Goal: Task Accomplishment & Management: Manage account settings

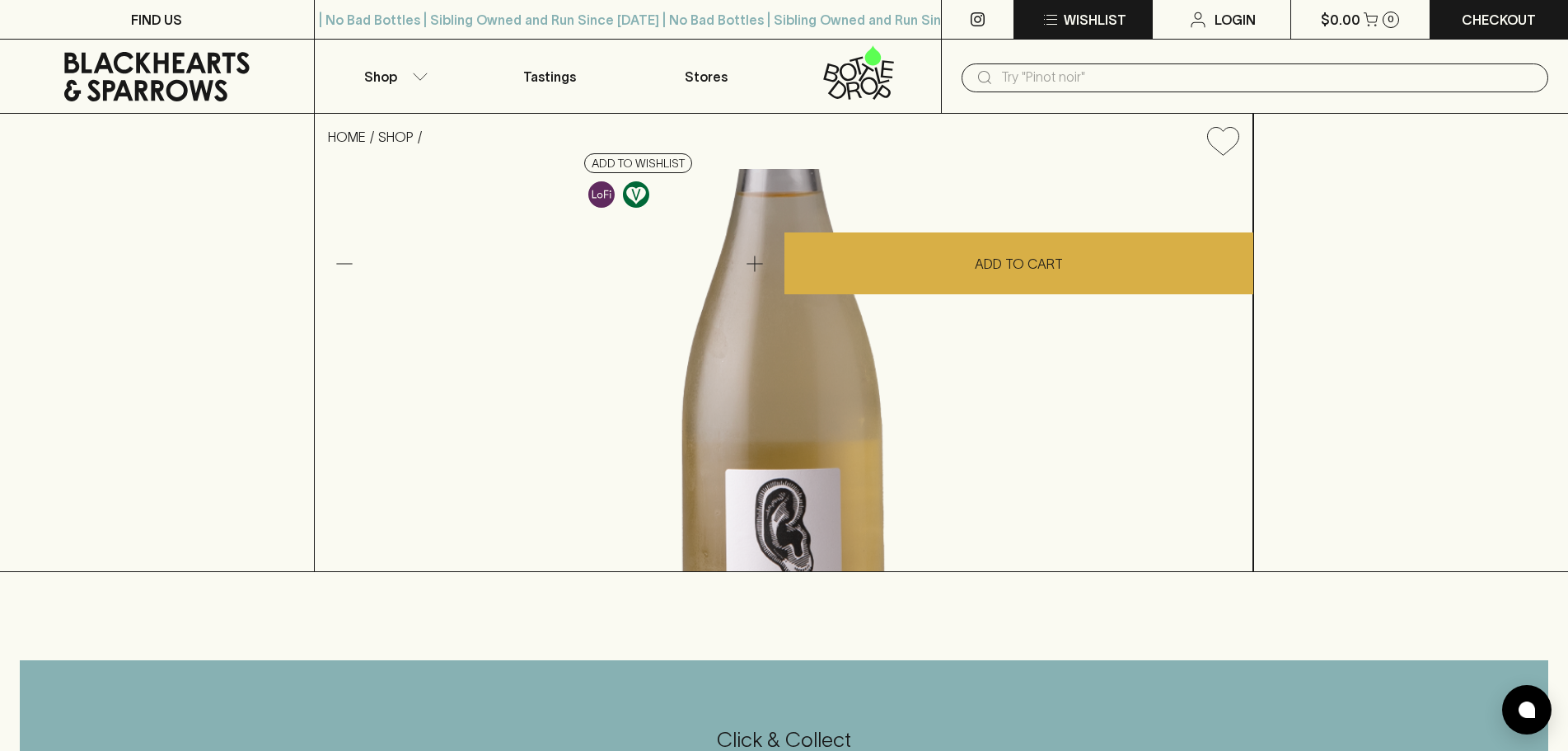
click at [1093, 15] on p "Wishlist" at bounding box center [1095, 19] width 62 height 19
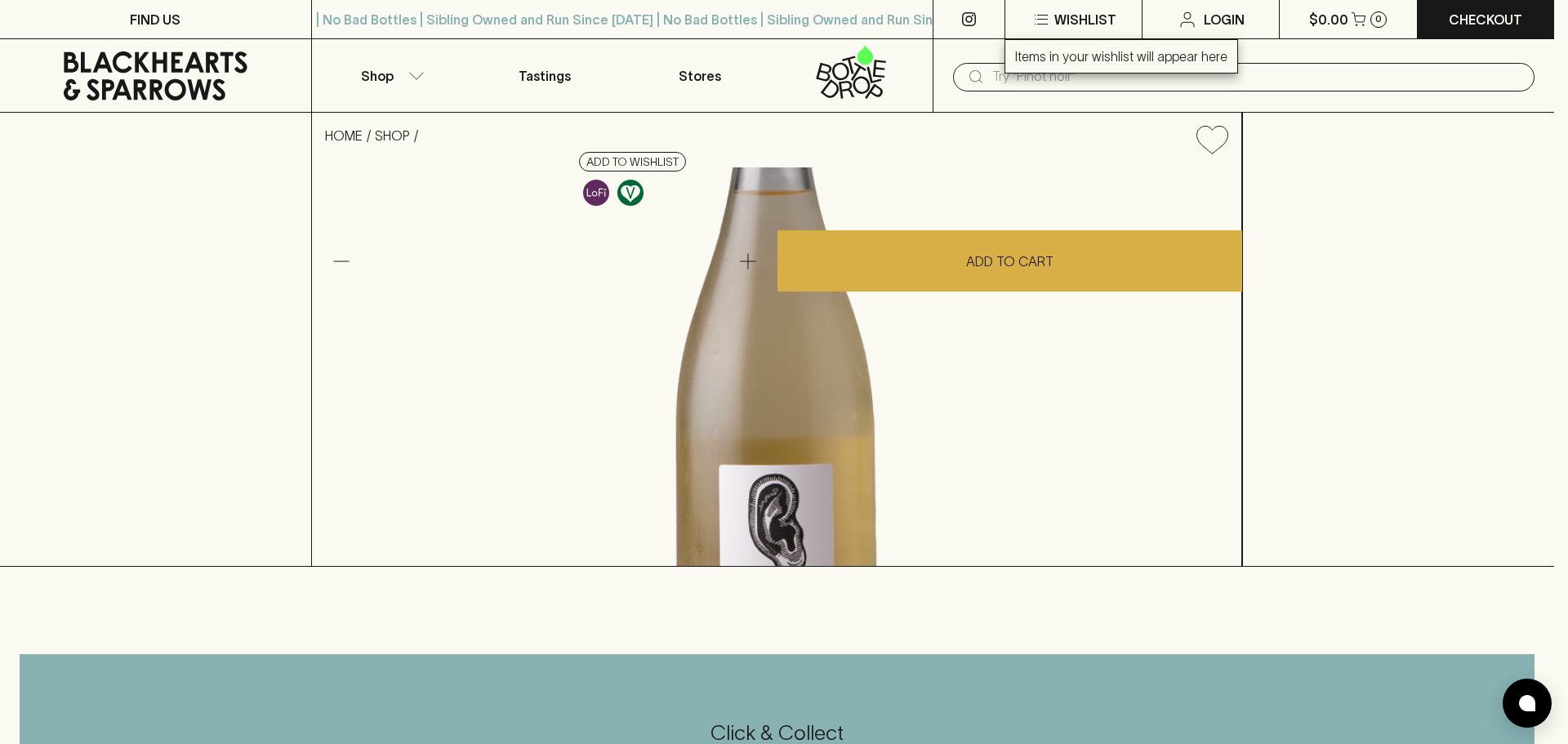
click at [1299, 440] on div at bounding box center [784, 372] width 1568 height 744
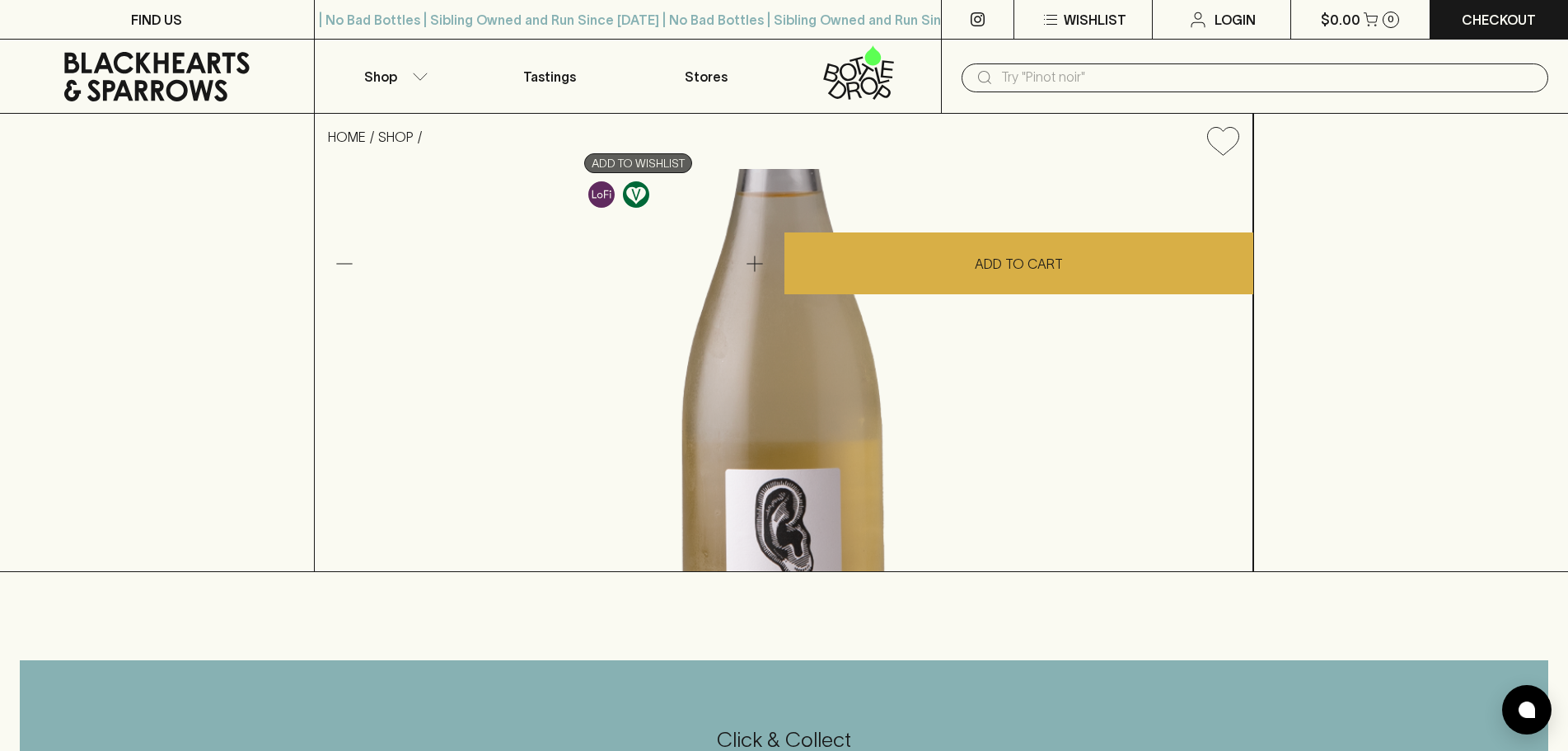
click at [692, 173] on button "Add to wishlist" at bounding box center [638, 162] width 108 height 19
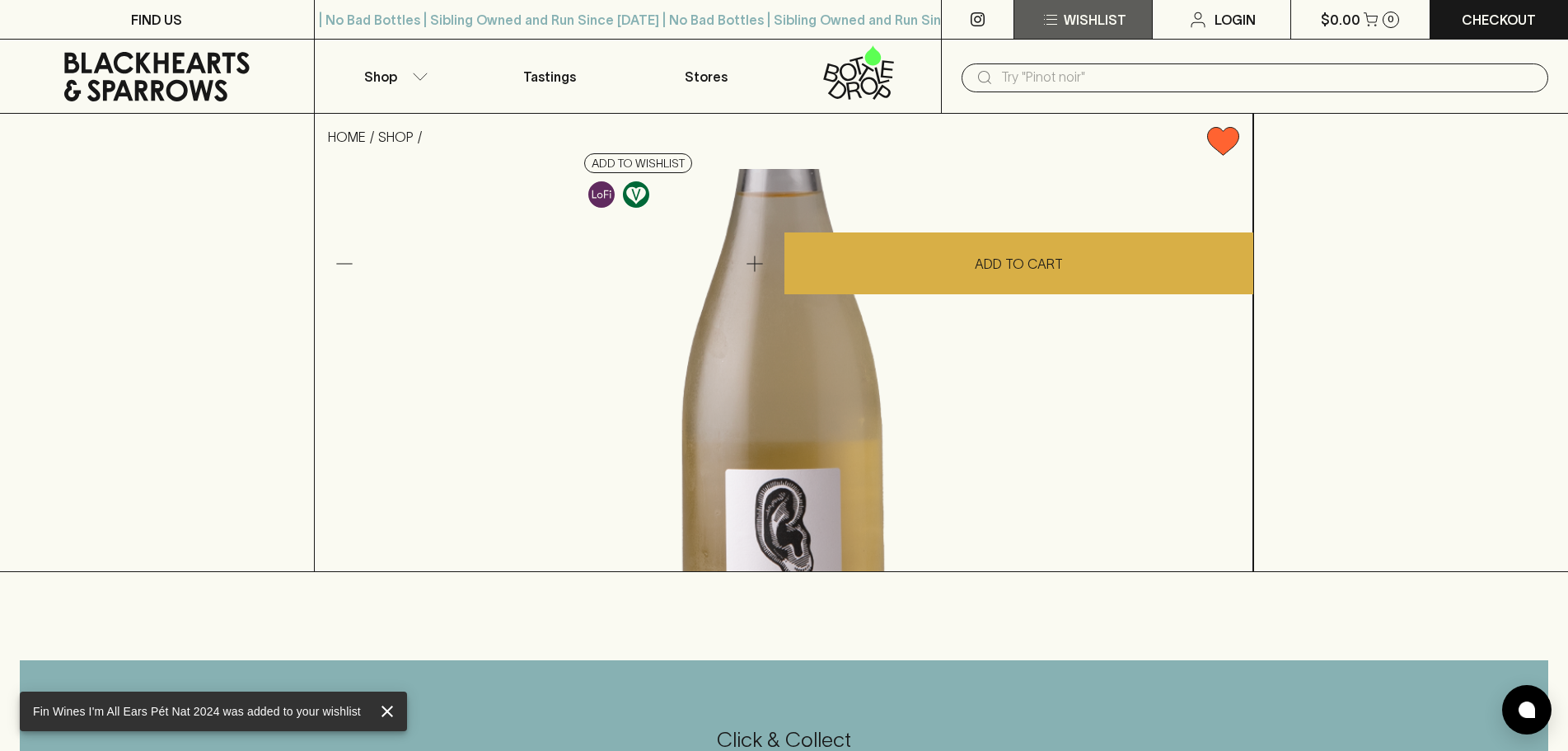
click at [1079, 17] on p "Wishlist" at bounding box center [1095, 19] width 62 height 19
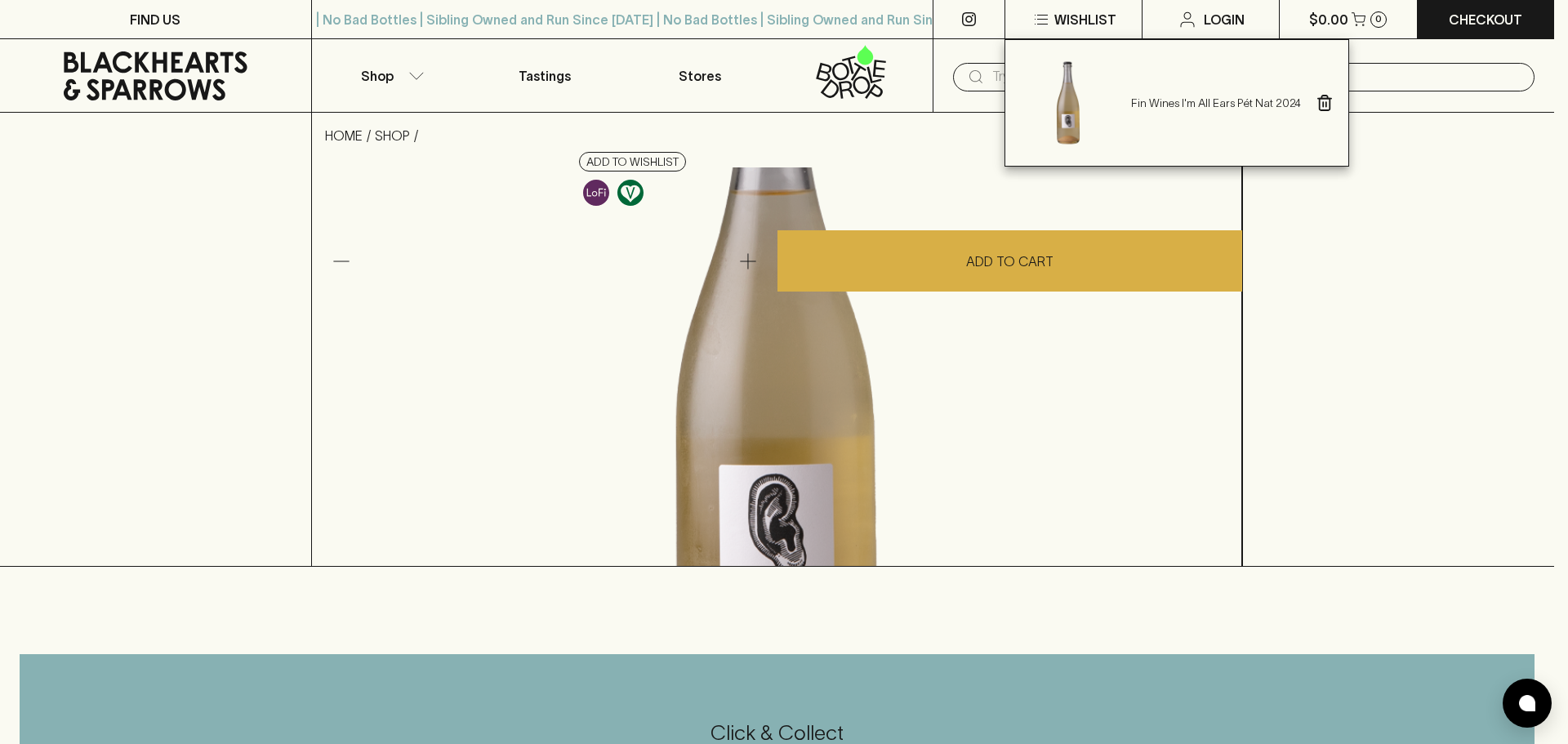
click at [1227, 18] on div at bounding box center [784, 372] width 1568 height 744
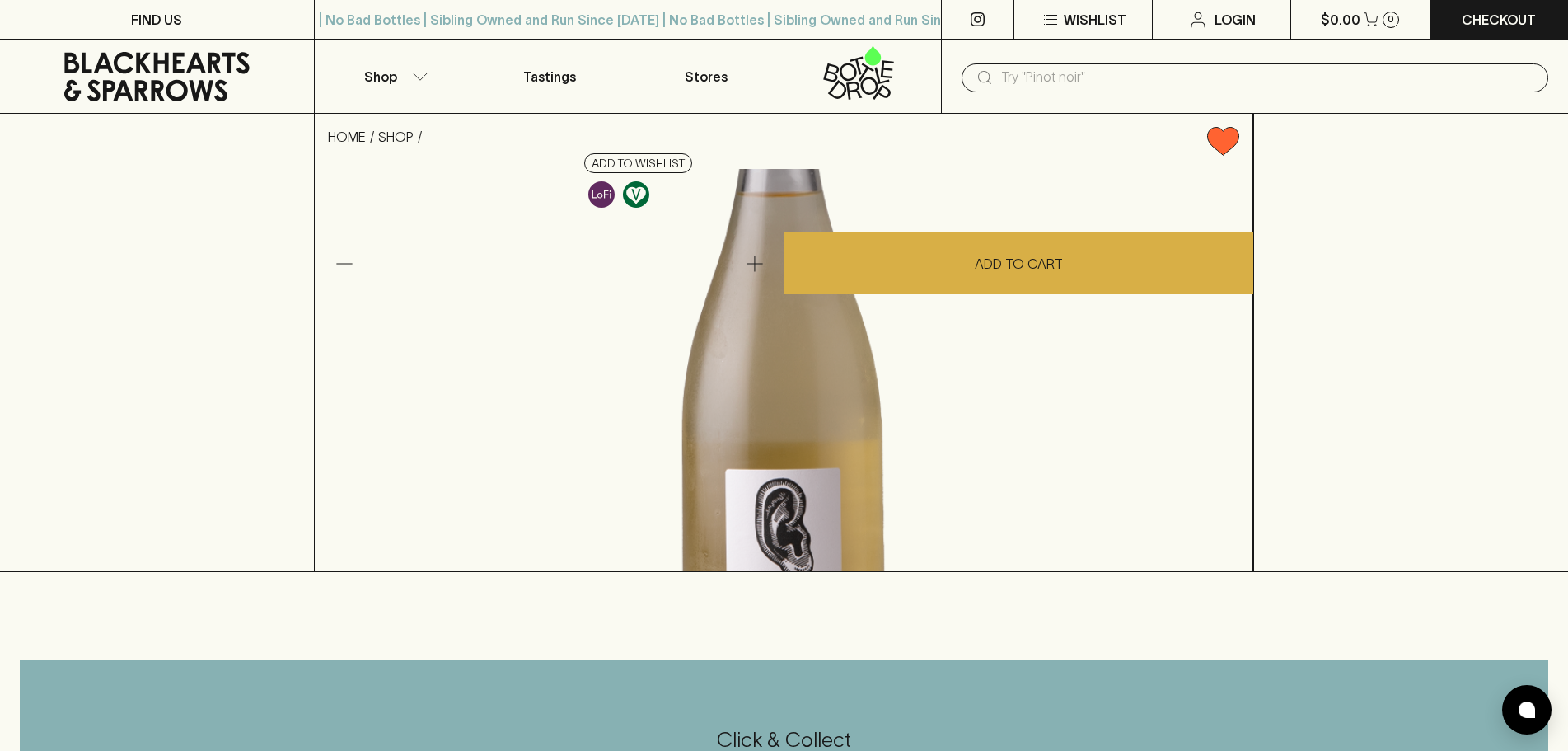
click at [1237, 19] on p "Login" at bounding box center [1235, 19] width 41 height 19
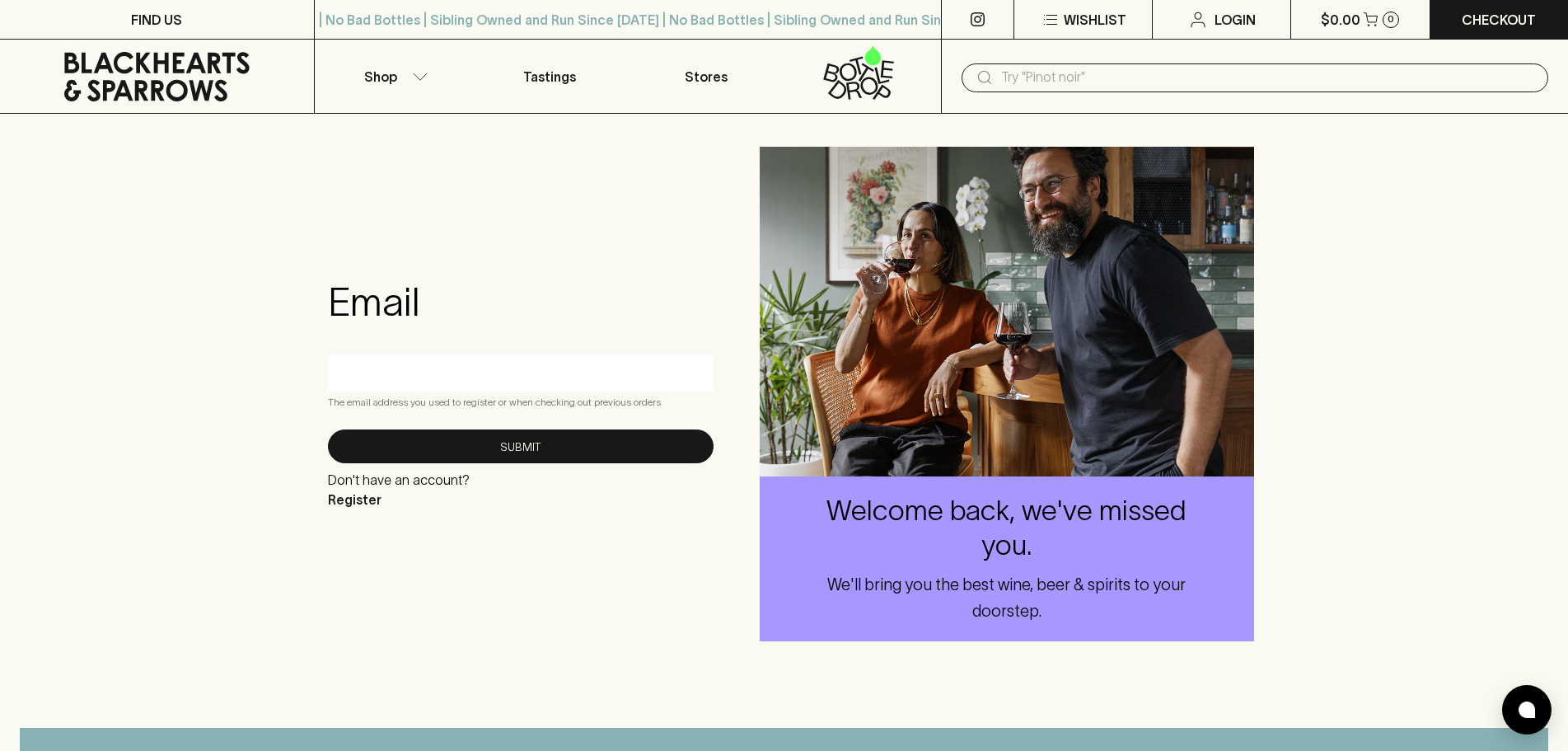
click at [619, 365] on input "text" at bounding box center [520, 372] width 361 height 26
type input "maritadalton@gmail.com"
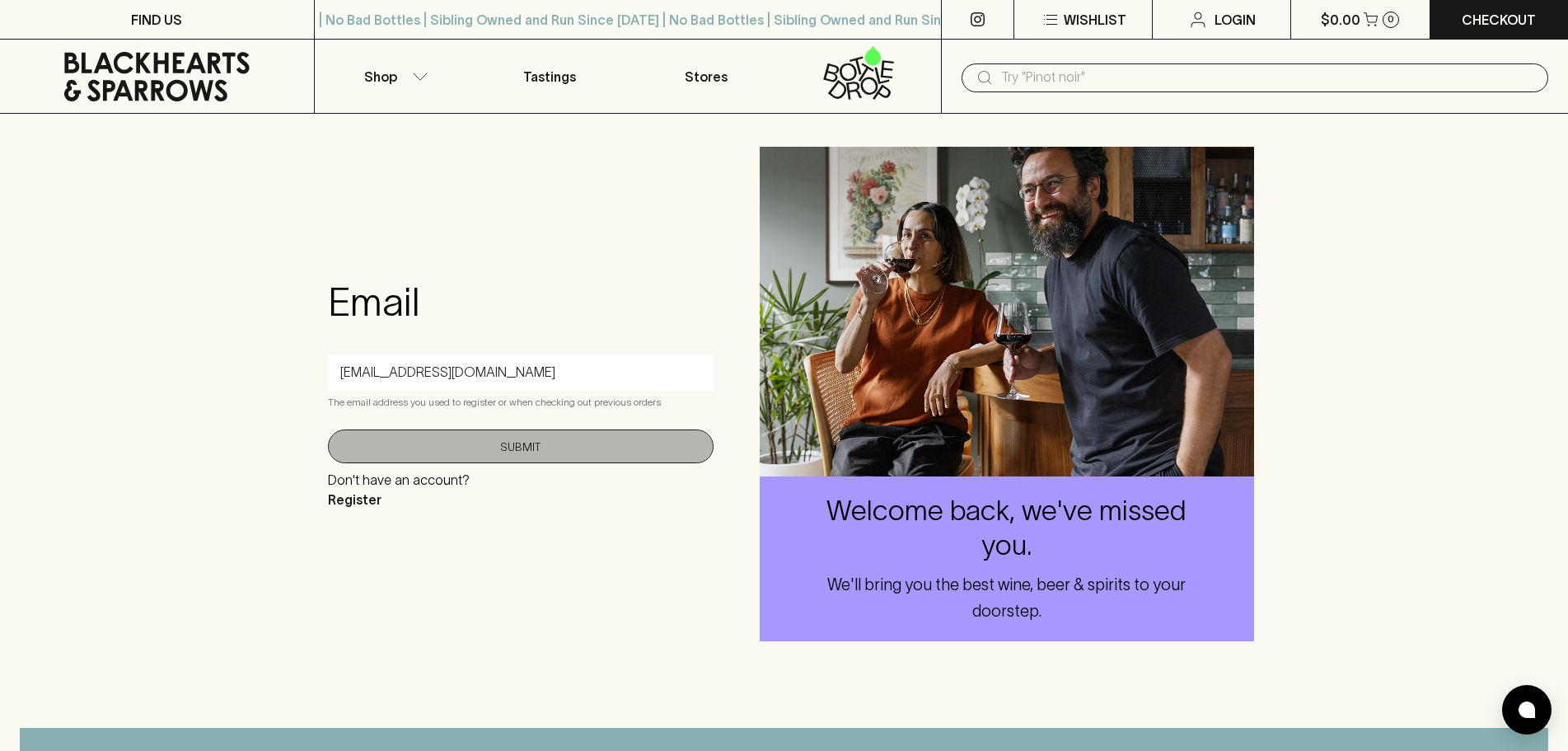
click at [531, 441] on button "Submit" at bounding box center [521, 446] width 385 height 34
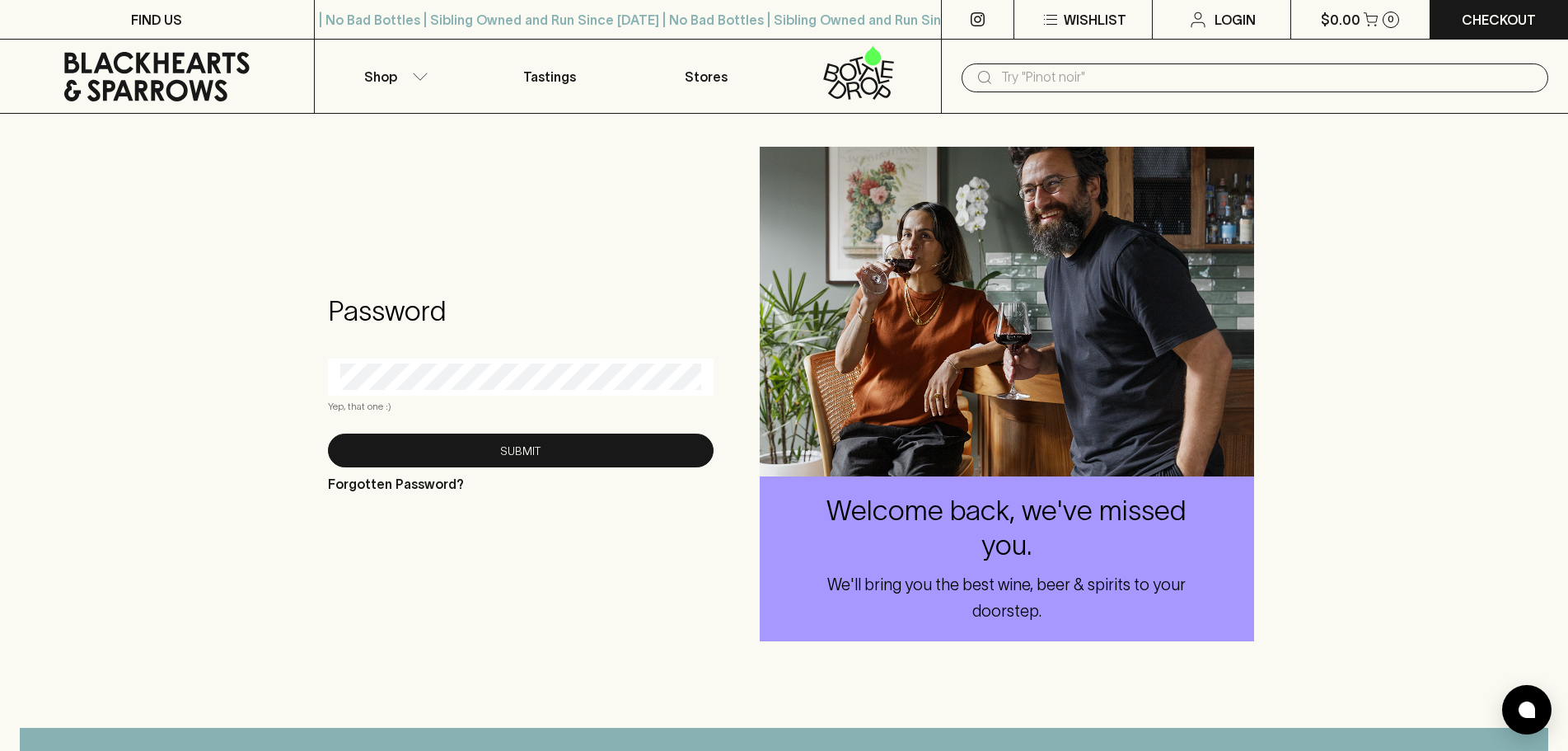
click at [462, 356] on form "Password Yep, that one :) Submit Forgotten Password?" at bounding box center [521, 395] width 385 height 200
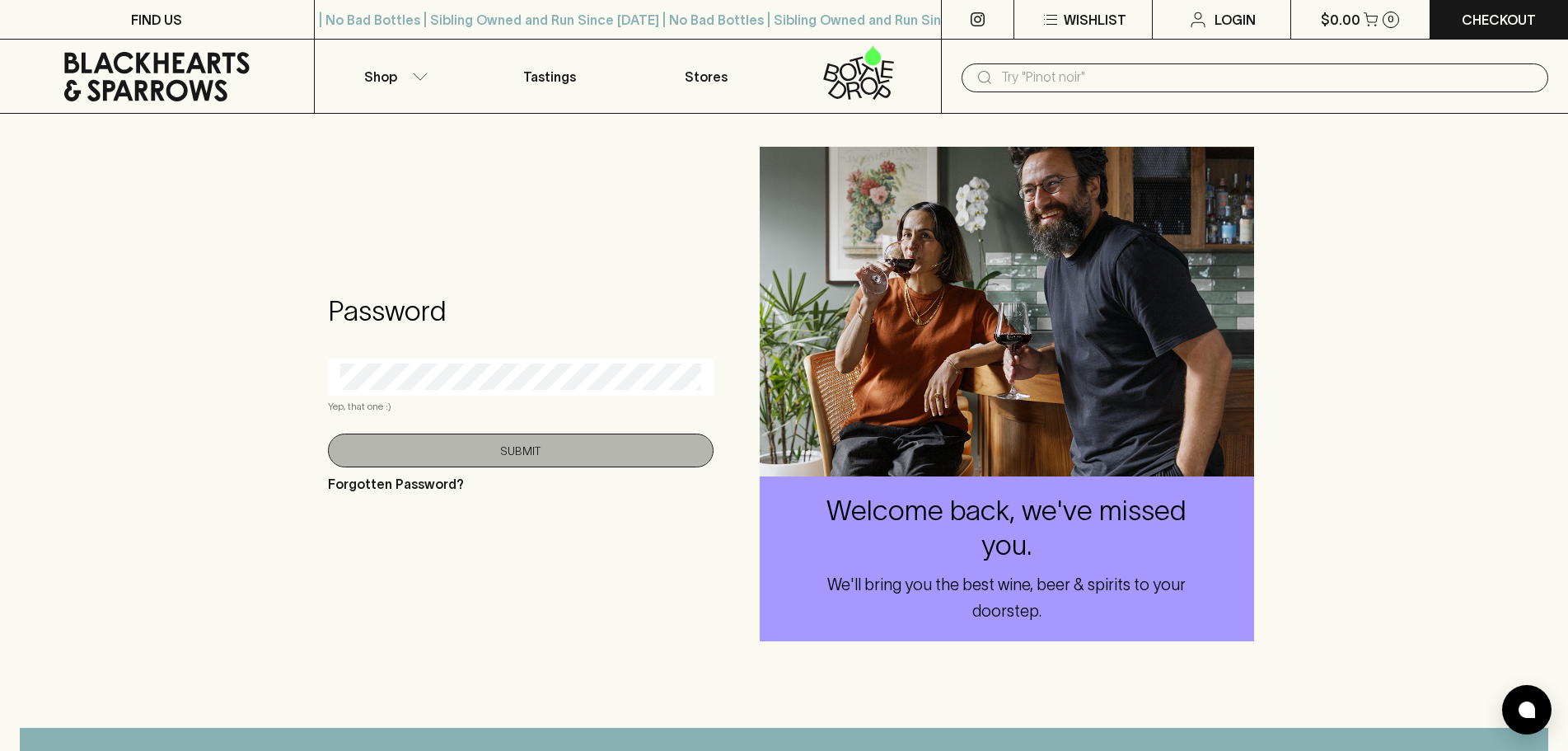
click at [502, 449] on button "Submit" at bounding box center [521, 450] width 385 height 34
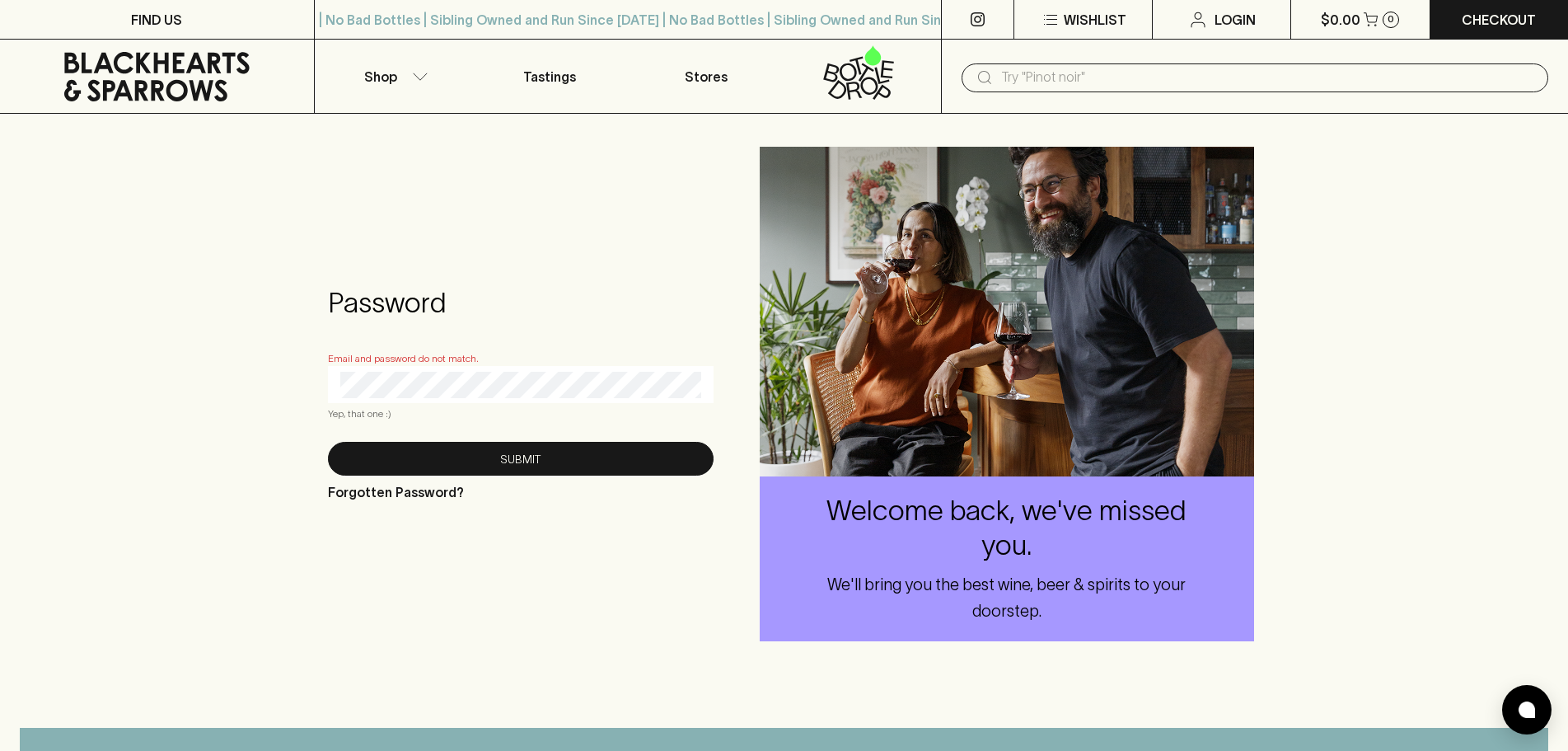
click at [309, 379] on div "Password Email and password do not match. Yep, that one :) Submit Forgotten Pas…" at bounding box center [784, 394] width 1568 height 561
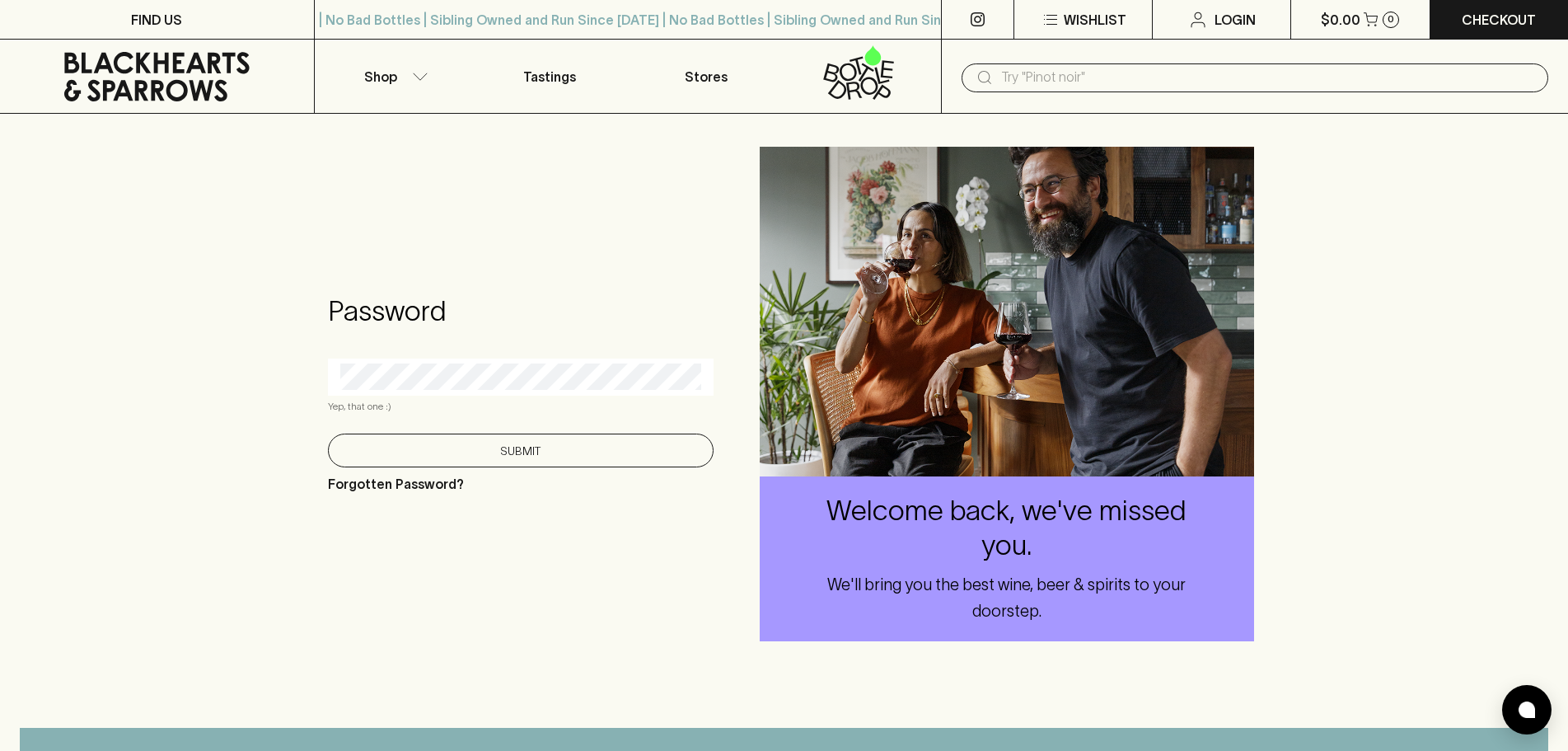
click at [449, 445] on button "Submit" at bounding box center [521, 450] width 385 height 34
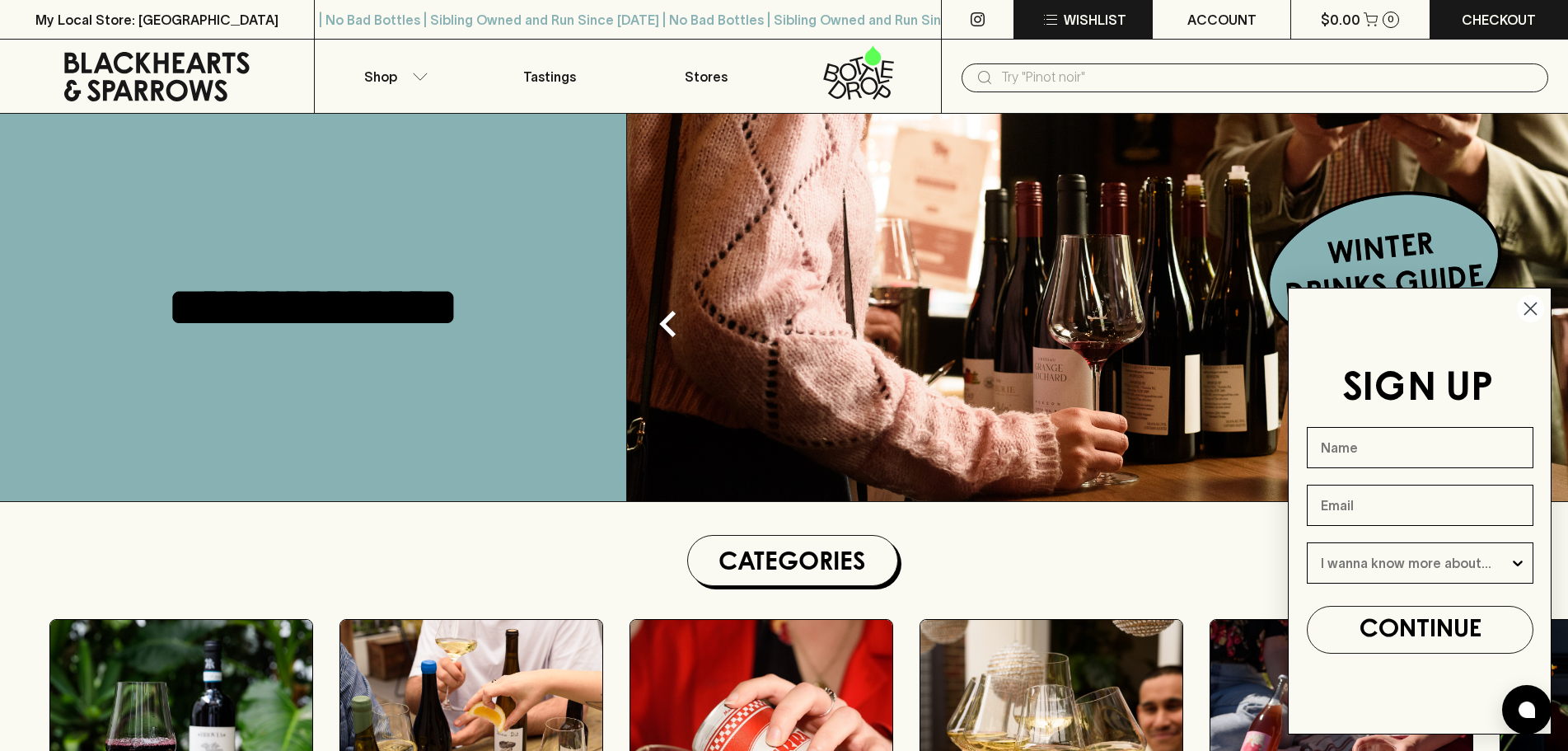
click at [1084, 19] on p "Wishlist" at bounding box center [1095, 19] width 62 height 19
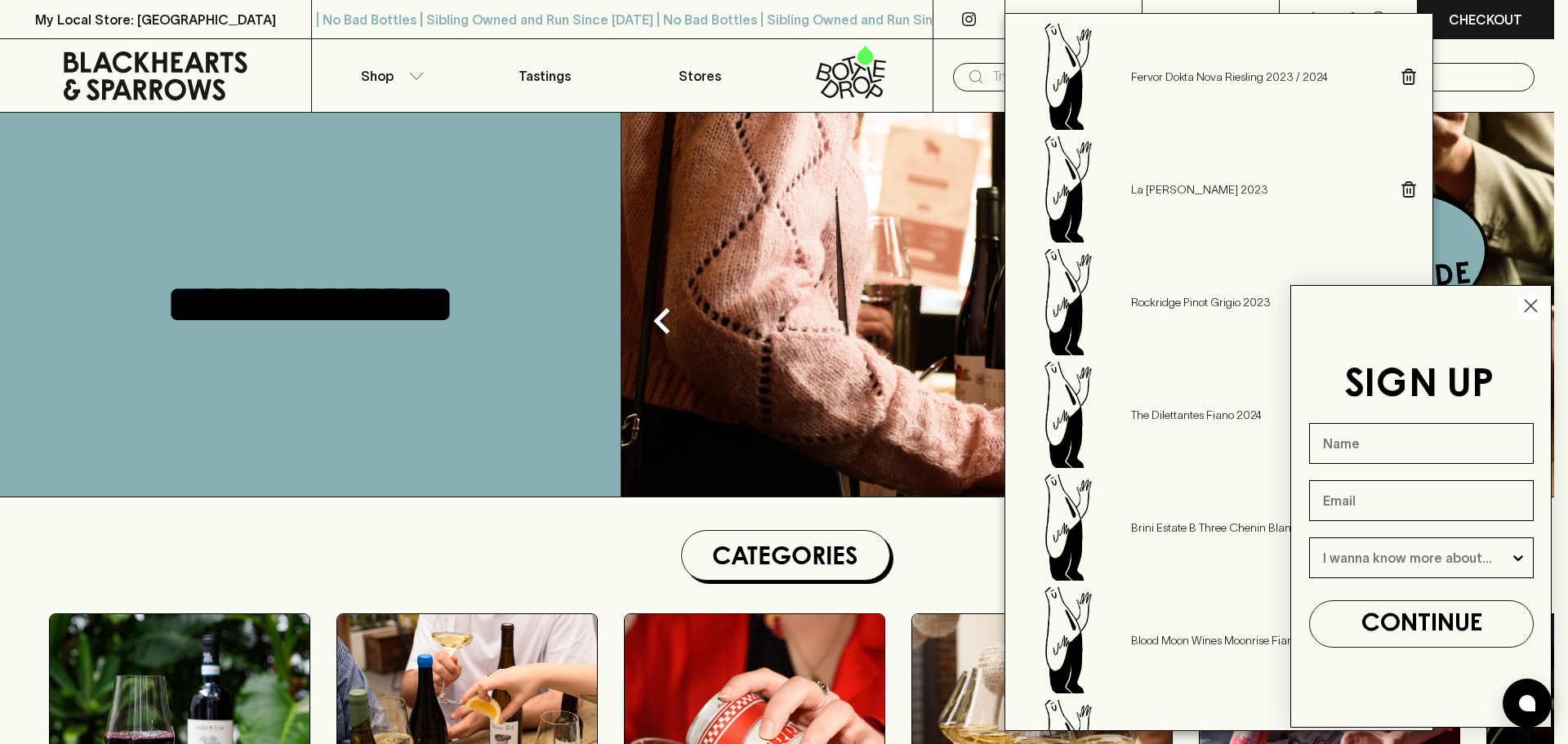
click at [1530, 304] on icon "Close dialog" at bounding box center [1531, 306] width 12 height 12
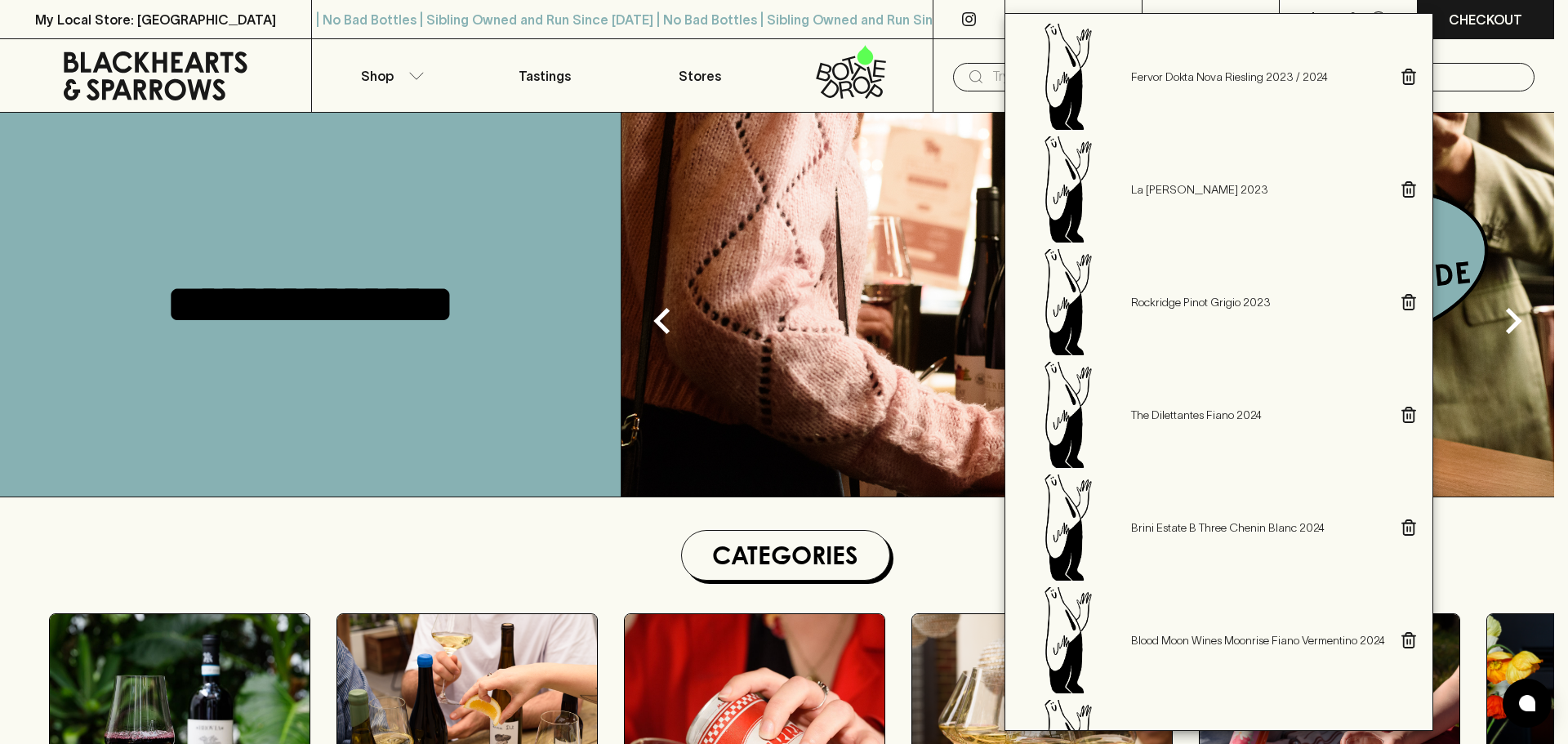
click at [533, 203] on div at bounding box center [784, 372] width 1568 height 744
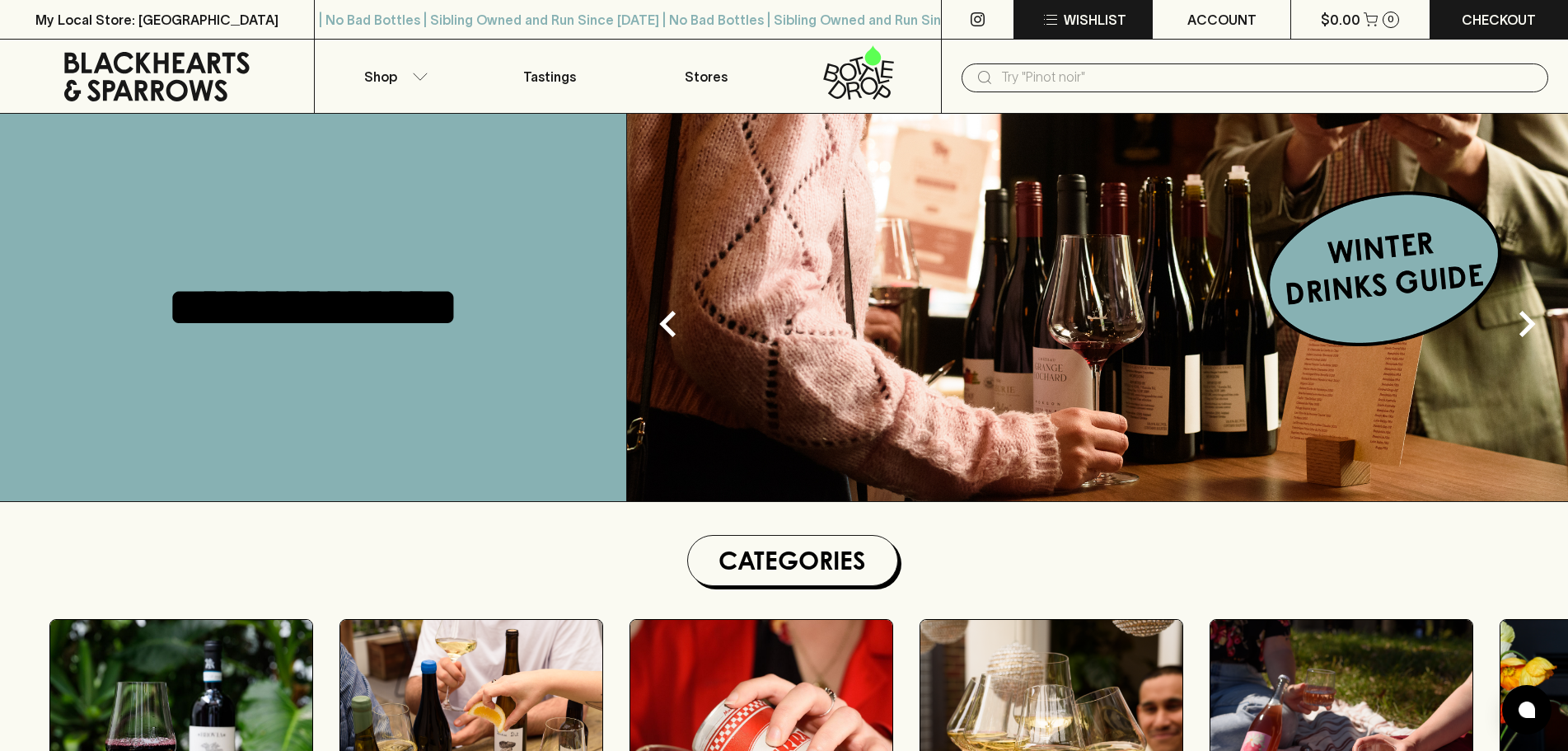
click at [1087, 22] on p "Wishlist" at bounding box center [1095, 19] width 62 height 19
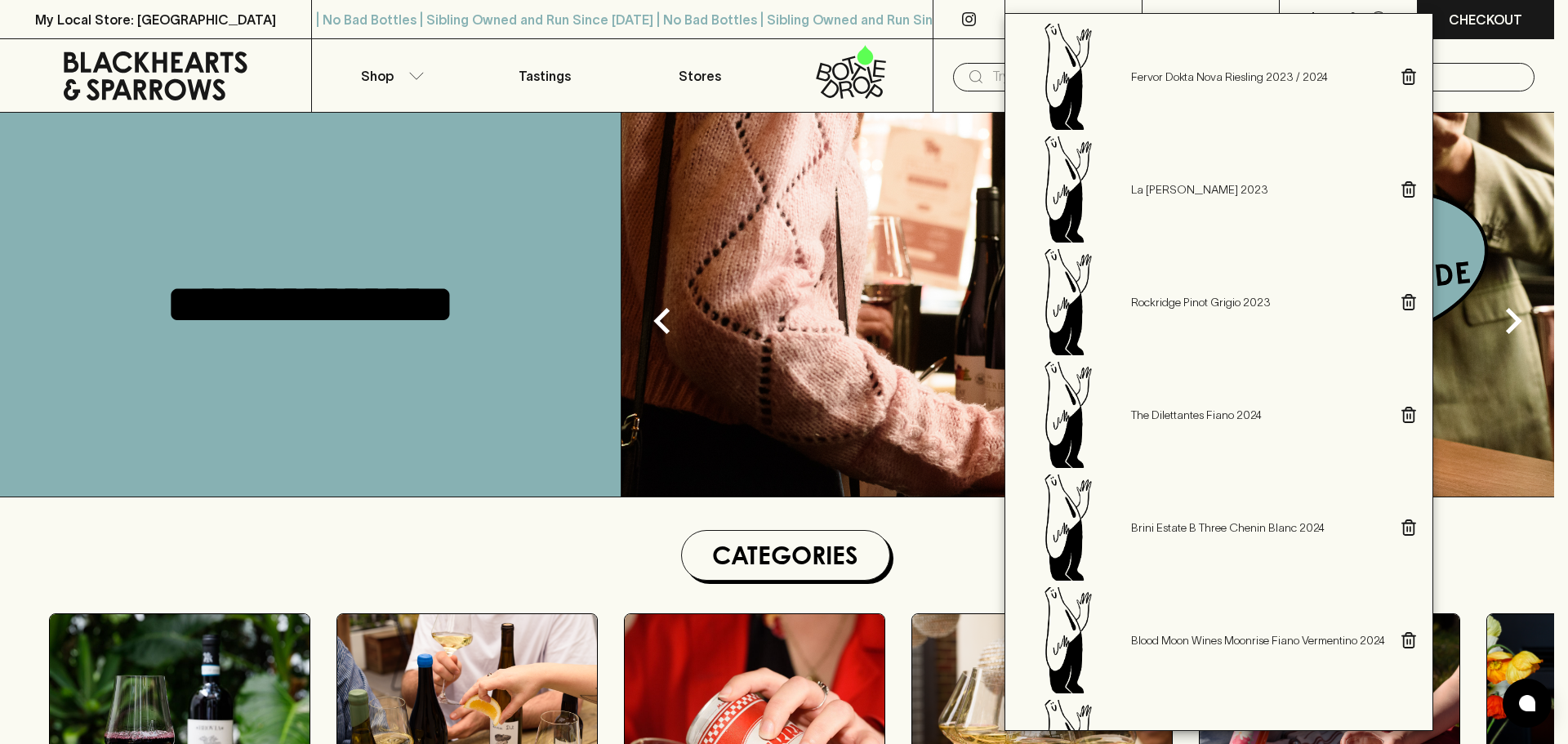
click at [468, 228] on div at bounding box center [784, 372] width 1568 height 744
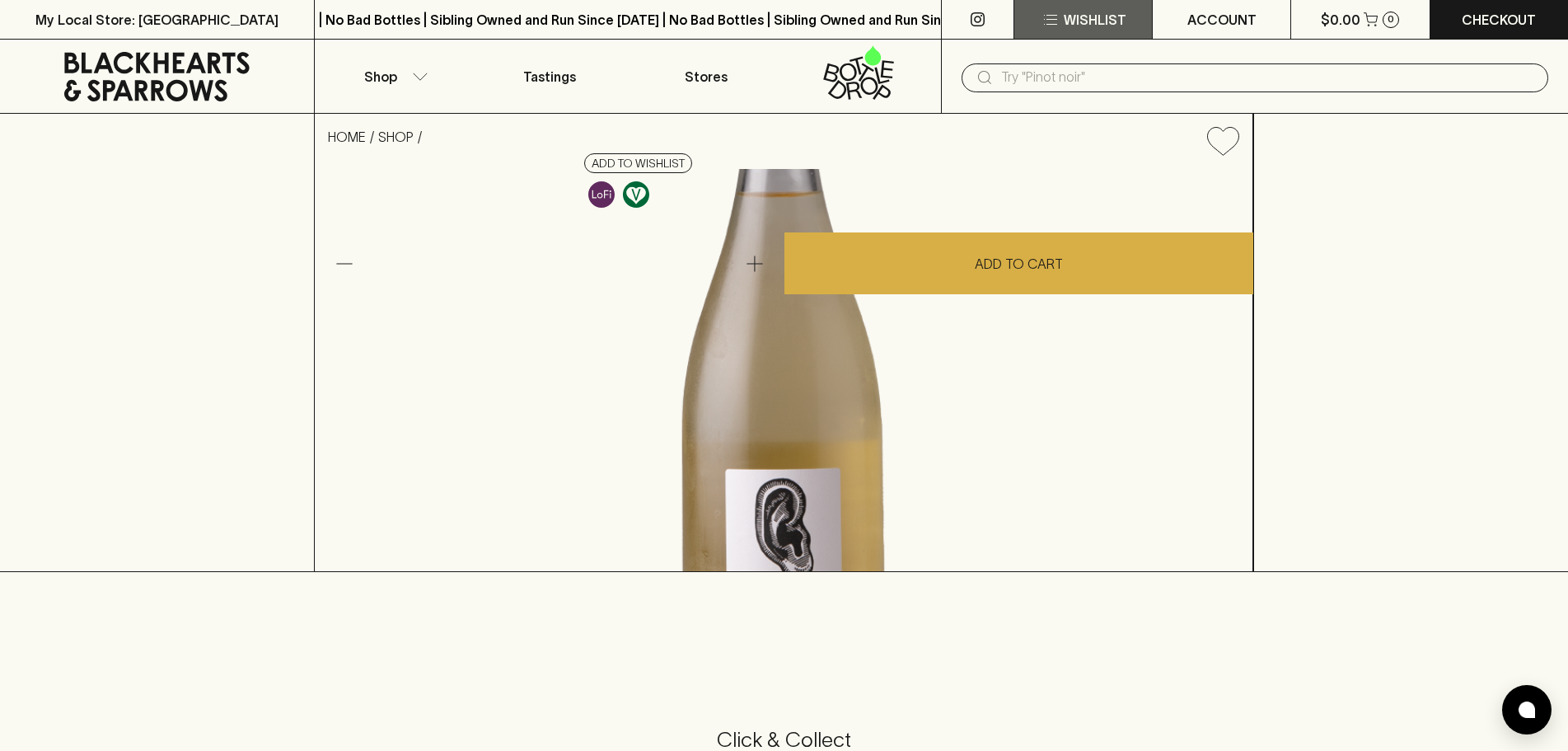
click at [1110, 23] on p "Wishlist" at bounding box center [1095, 19] width 62 height 19
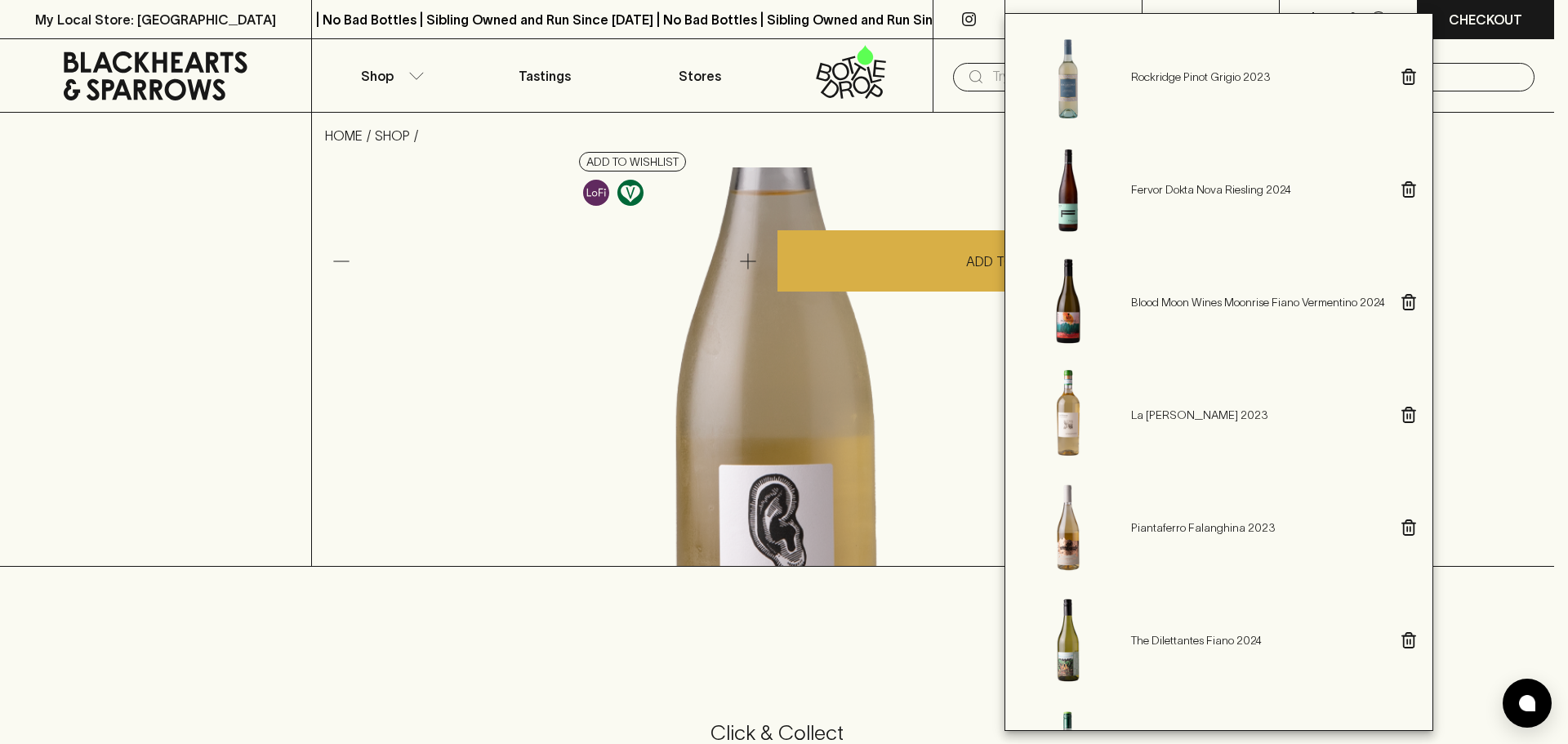
click at [1525, 249] on div at bounding box center [784, 372] width 1568 height 744
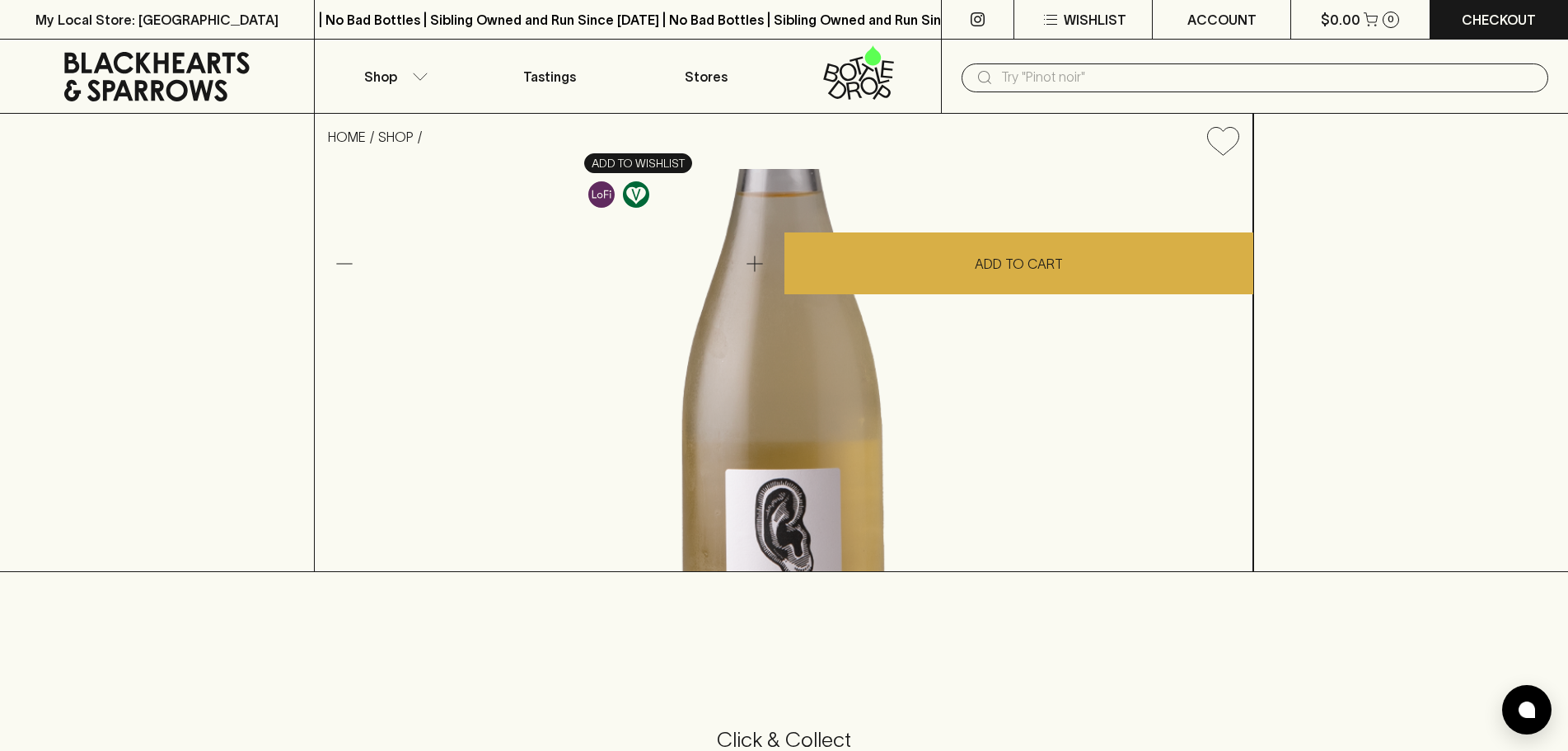
click at [692, 173] on button "Add to wishlist" at bounding box center [638, 162] width 108 height 19
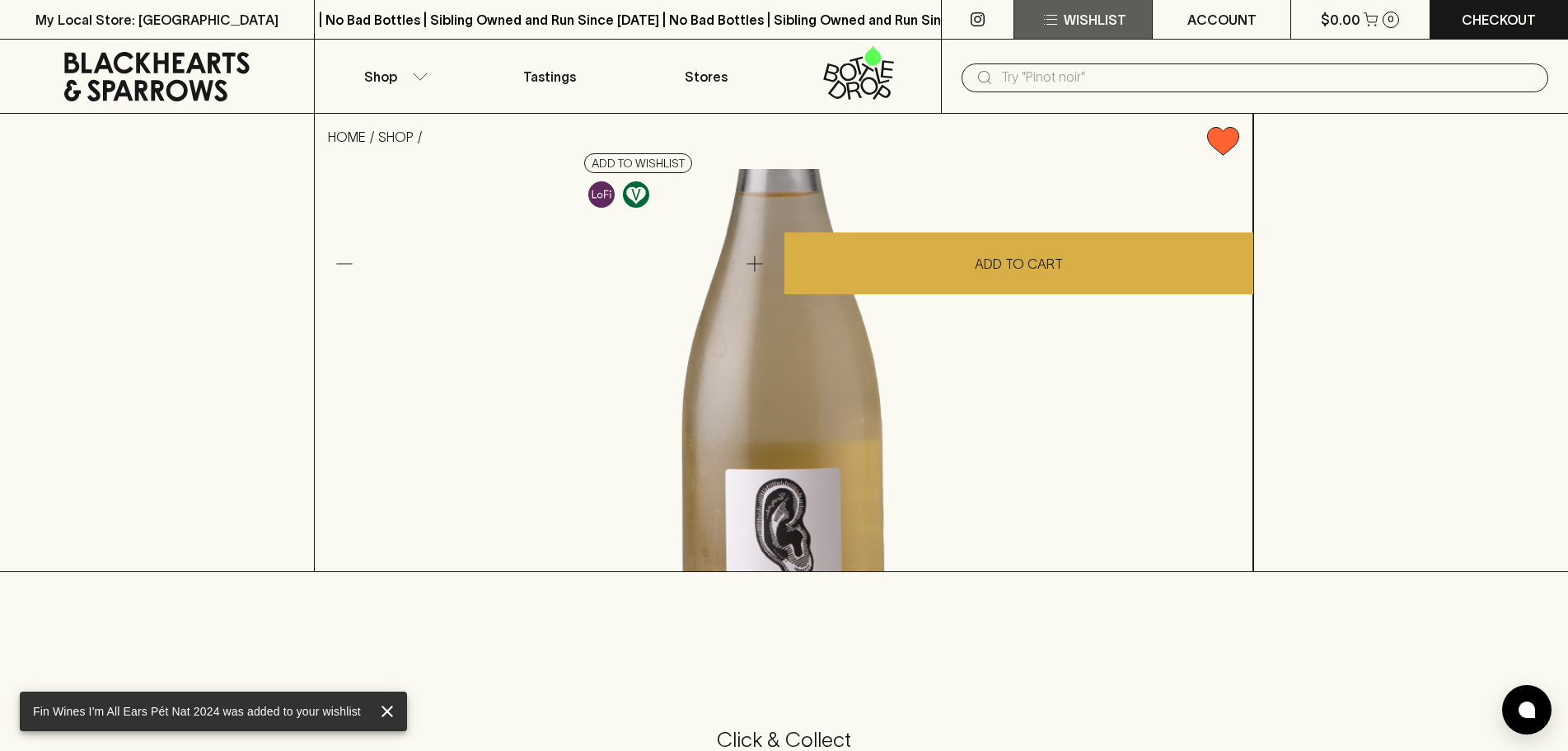
click at [1082, 11] on p "Wishlist" at bounding box center [1095, 19] width 62 height 19
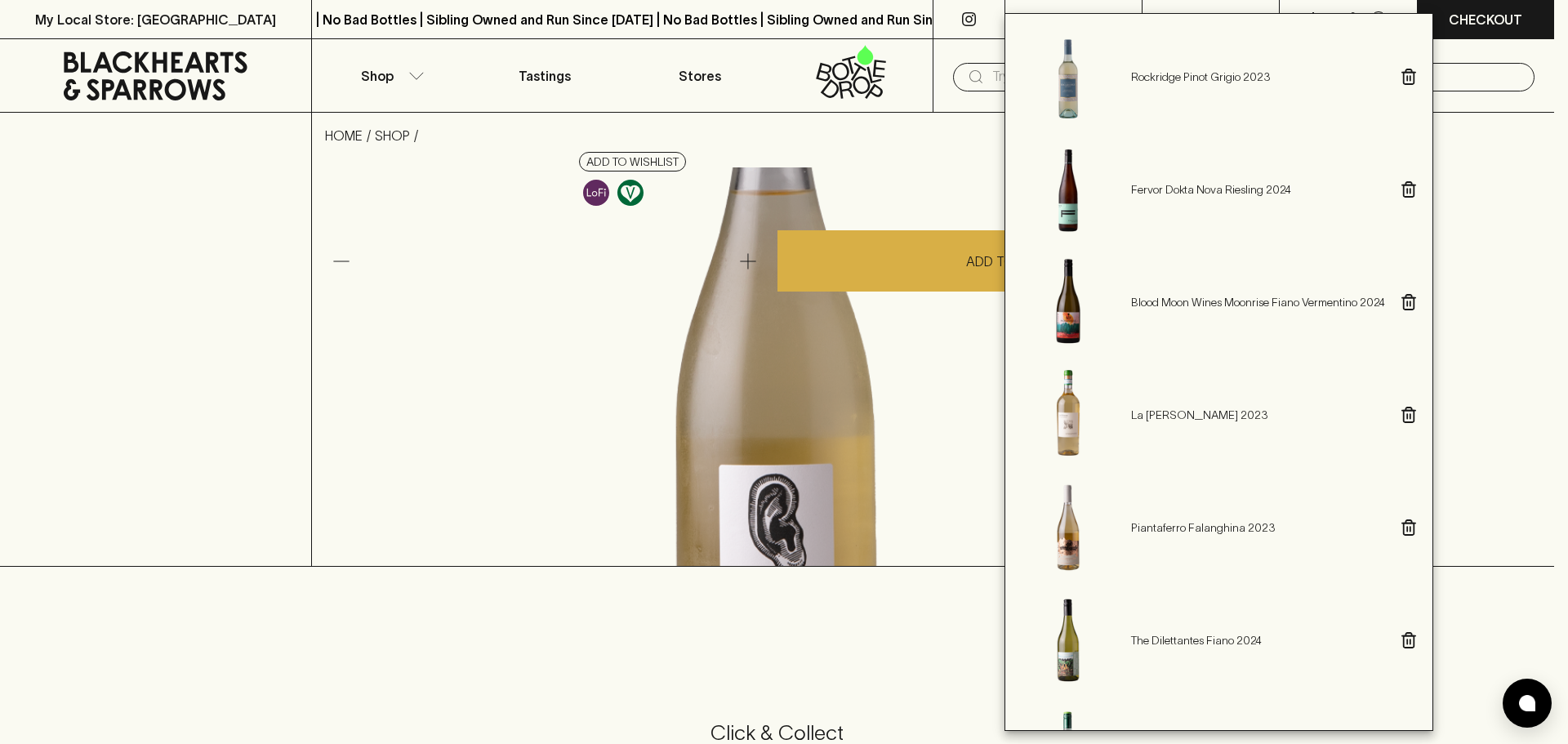
click at [589, 199] on div at bounding box center [784, 372] width 1568 height 744
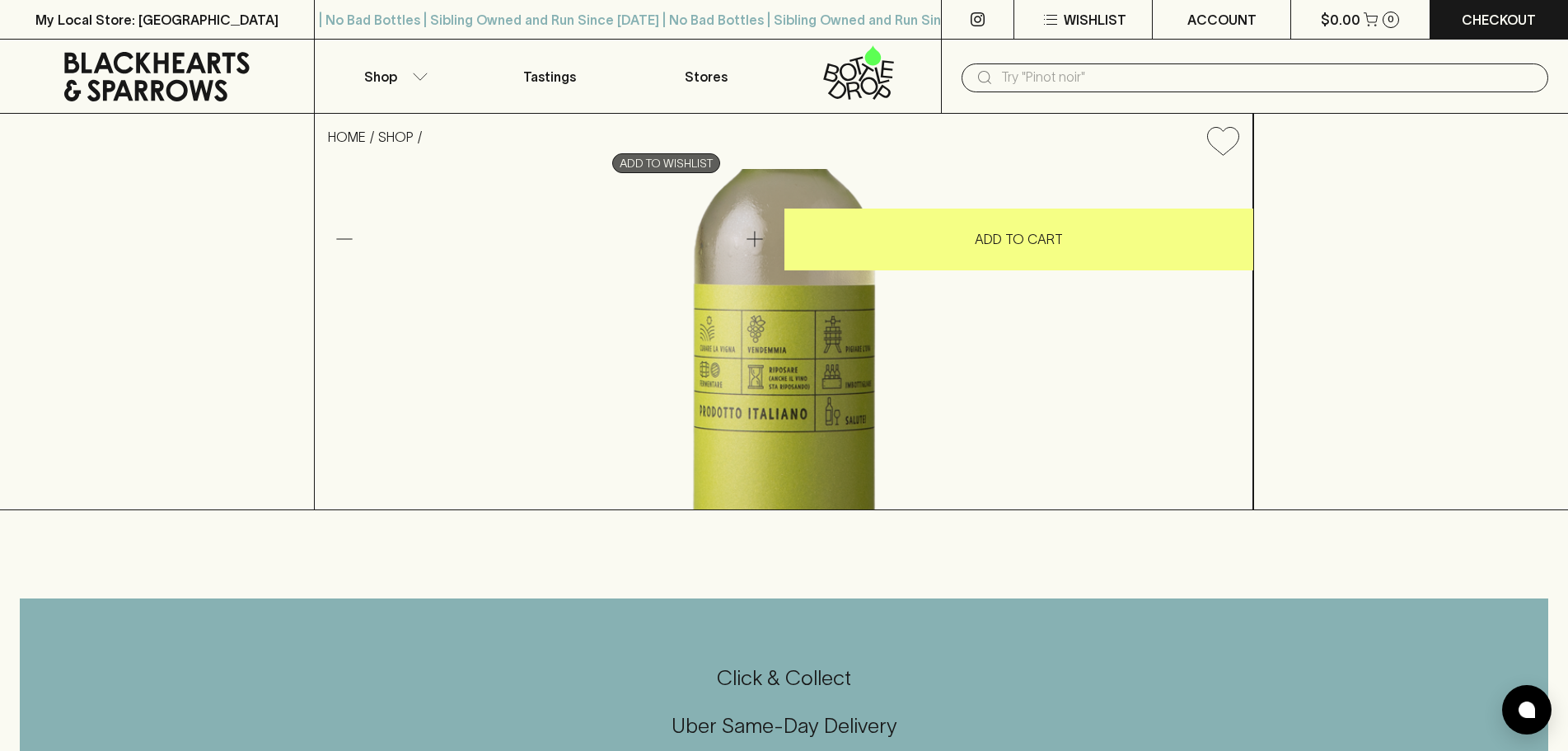
click at [720, 173] on button "Add to wishlist" at bounding box center [666, 162] width 108 height 19
